Goal: Task Accomplishment & Management: Manage account settings

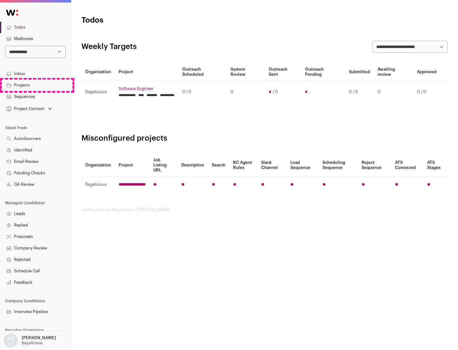
click at [35, 85] on link "Projects" at bounding box center [35, 84] width 71 height 11
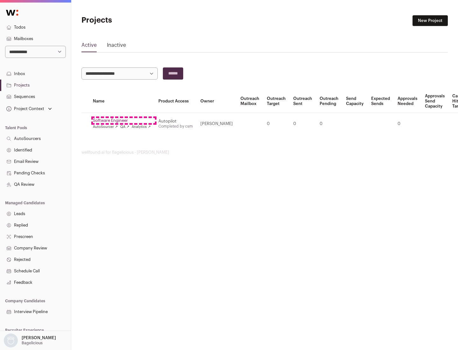
click at [124, 120] on link "Software Engineer" at bounding box center [122, 120] width 58 height 5
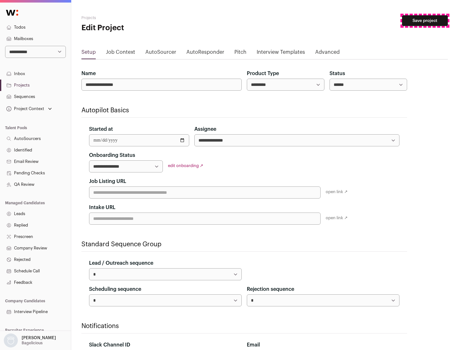
click at [425, 21] on button "Save project" at bounding box center [425, 20] width 46 height 11
